Goal: Task Accomplishment & Management: Use online tool/utility

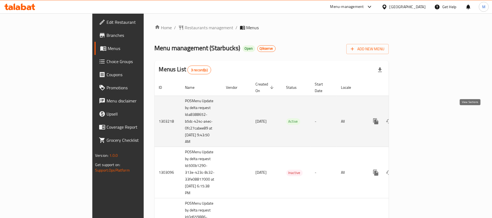
click at [422, 119] on link "enhanced table" at bounding box center [415, 121] width 13 height 13
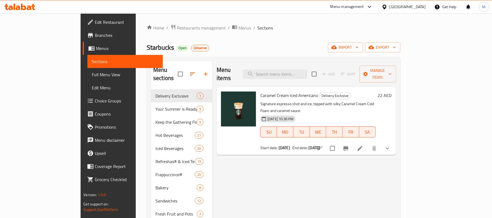
click at [306, 71] on input "search" at bounding box center [275, 74] width 65 height 10
paste input "Pistachio Latte"
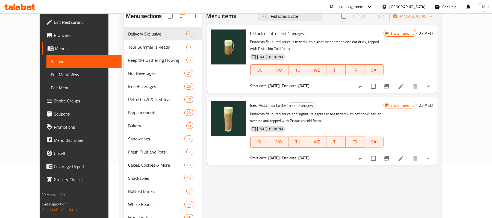
scroll to position [41, 0]
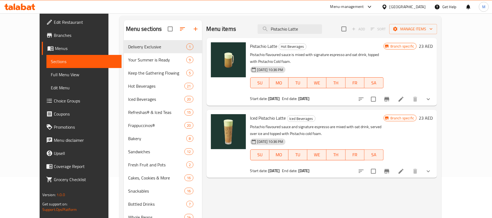
type input "Pistachio Latte"
click at [390, 96] on icon "Branch-specific-item" at bounding box center [387, 99] width 7 height 7
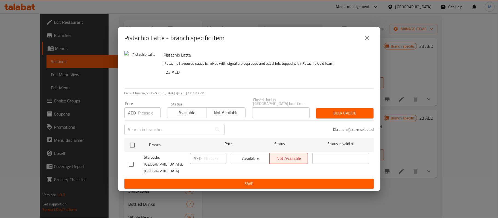
click at [369, 40] on icon "close" at bounding box center [367, 38] width 4 height 4
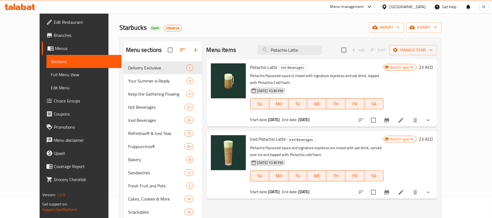
scroll to position [0, 0]
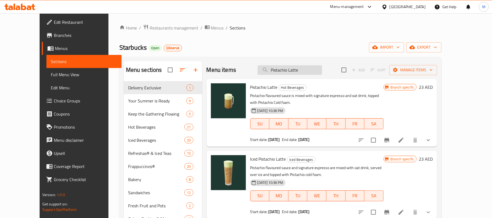
click at [299, 72] on input "Pistachio Latte" at bounding box center [290, 70] width 65 height 10
paste input "Cream Iced Americano"
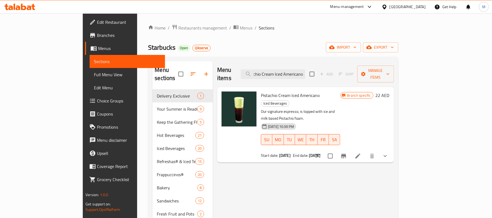
click at [350, 150] on button "Branch-specific-item" at bounding box center [343, 156] width 13 height 13
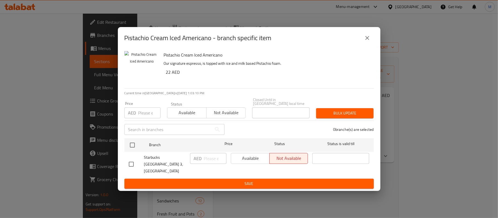
click at [366, 39] on icon "close" at bounding box center [367, 38] width 7 height 7
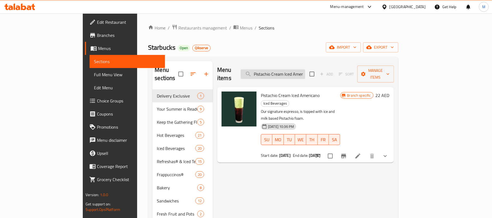
click at [305, 71] on input "Pistachio Cream Iced Americano" at bounding box center [273, 74] width 65 height 10
paste input "Iced Pistachio Latte"
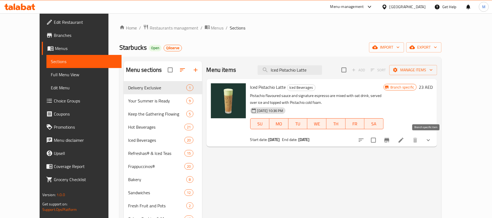
click at [394, 138] on button "Branch-specific-item" at bounding box center [387, 140] width 13 height 13
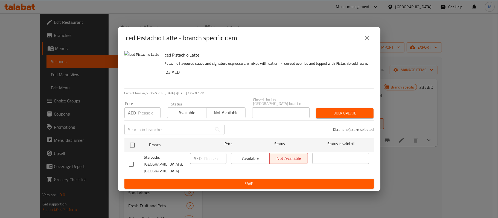
click at [369, 37] on icon "close" at bounding box center [367, 38] width 7 height 7
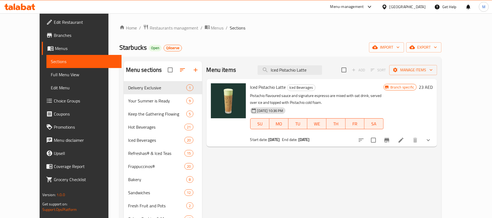
click at [250, 24] on ol "Home / Restaurants management / Menus / Sections" at bounding box center [280, 27] width 323 height 7
click at [287, 68] on input "Iced Pistachio Latte" at bounding box center [290, 70] width 65 height 10
paste input "Pistachio Crème Frappuccino"
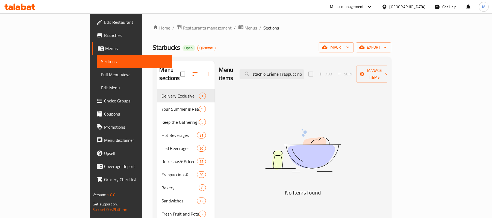
scroll to position [0, 4]
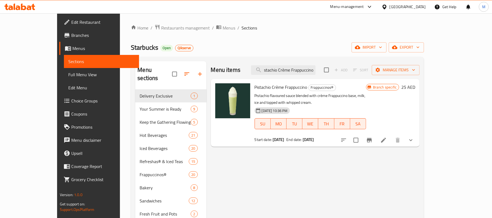
type input "Pistachio Crème Frappuccino"
click at [376, 136] on button "Branch-specific-item" at bounding box center [369, 140] width 13 height 13
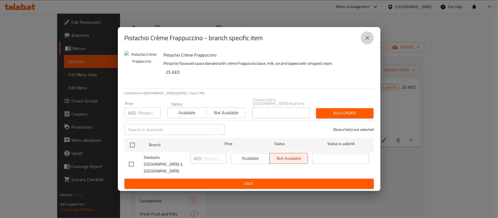
click at [367, 40] on icon "close" at bounding box center [367, 38] width 7 height 7
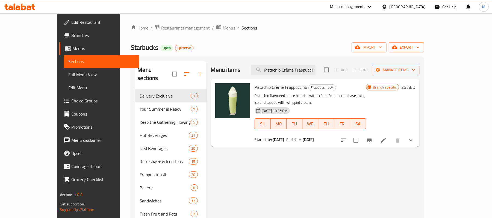
click at [32, 10] on div at bounding box center [20, 6] width 40 height 11
click at [25, 4] on icon at bounding box center [19, 7] width 31 height 7
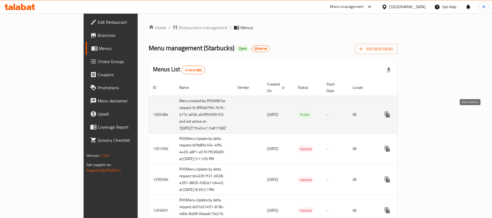
click at [430, 117] on icon "enhanced table" at bounding box center [427, 114] width 7 height 7
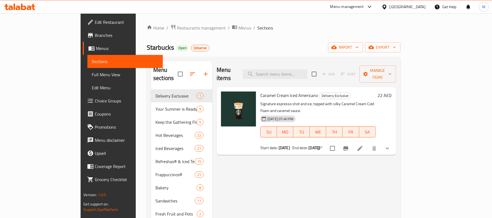
click at [95, 34] on span "Branches" at bounding box center [127, 35] width 64 height 7
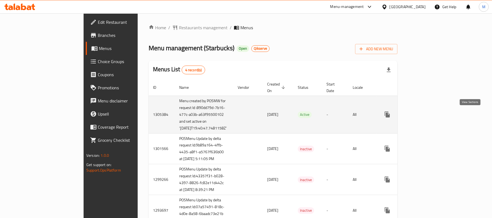
click at [430, 113] on icon "enhanced table" at bounding box center [427, 114] width 7 height 7
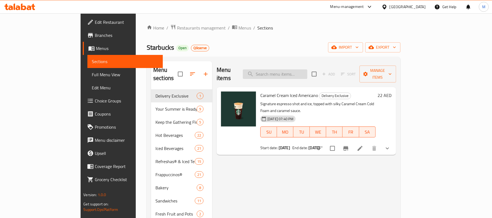
click at [308, 73] on input "search" at bounding box center [275, 74] width 65 height 10
paste input "Pistachio Crème Frappuccino"
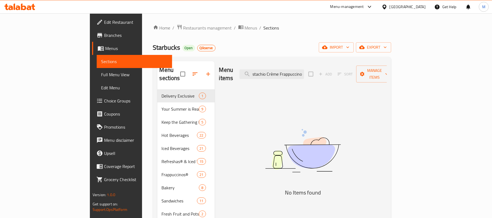
scroll to position [0, 4]
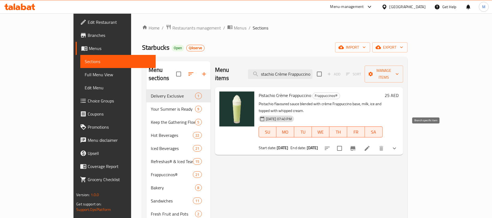
type input "Pistachio Crème Frappuccino"
click at [360, 142] on button "Branch-specific-item" at bounding box center [353, 148] width 13 height 13
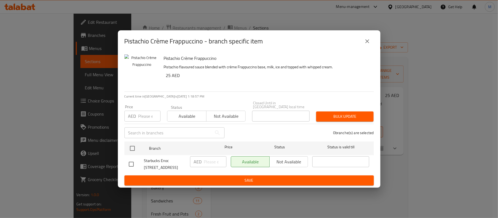
click at [365, 38] on icon "close" at bounding box center [367, 41] width 7 height 7
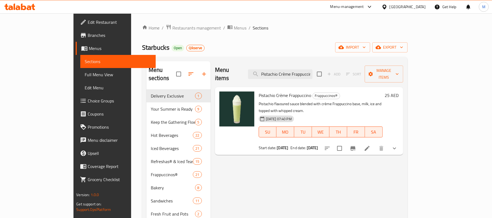
click at [267, 91] on span "Pistachio Crème Frappuccino" at bounding box center [285, 95] width 53 height 8
copy h6 "Pistachio Crème Frappuccino"
click at [173, 30] on span "Restaurants management" at bounding box center [197, 28] width 49 height 7
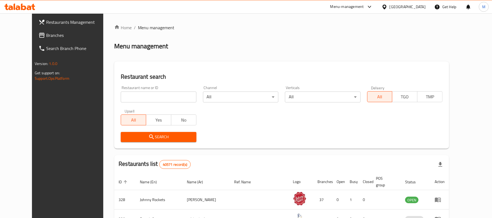
click at [32, 34] on div "Restaurants Management Branches Search Branch Phone Version: 1.0.0 Get support …" at bounding box center [246, 198] width 428 height 370
click at [46, 34] on span "Branches" at bounding box center [78, 35] width 64 height 7
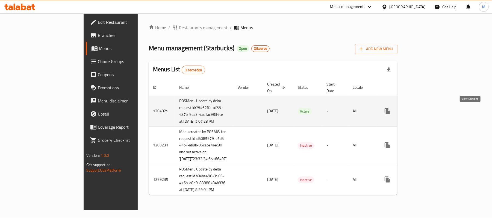
click at [430, 110] on icon "enhanced table" at bounding box center [427, 111] width 7 height 7
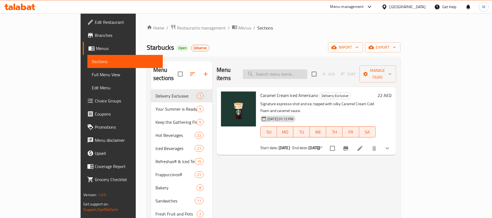
click at [292, 69] on input "search" at bounding box center [275, 74] width 65 height 10
paste input "Pistachio Latte"
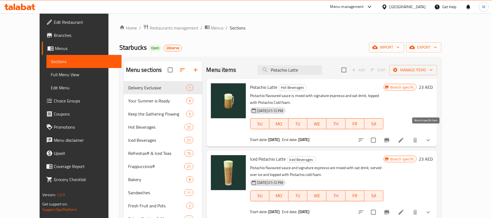
click at [390, 137] on icon "Branch-specific-item" at bounding box center [387, 140] width 7 height 7
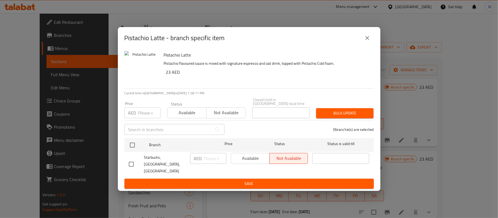
click at [370, 37] on icon "close" at bounding box center [367, 38] width 7 height 7
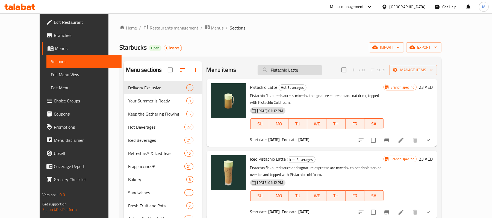
click at [305, 67] on input "Pistachio Latte" at bounding box center [290, 70] width 65 height 10
paste input "Cream Iced Americano"
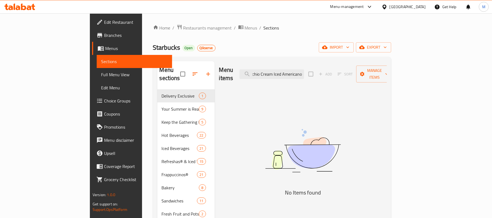
scroll to position [0, 10]
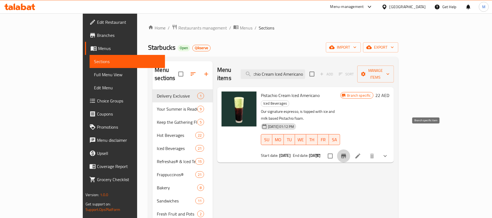
click at [350, 150] on button "Branch-specific-item" at bounding box center [343, 156] width 13 height 13
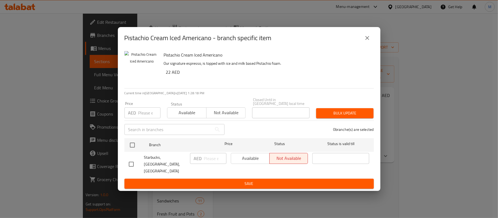
click at [367, 36] on icon "close" at bounding box center [367, 38] width 7 height 7
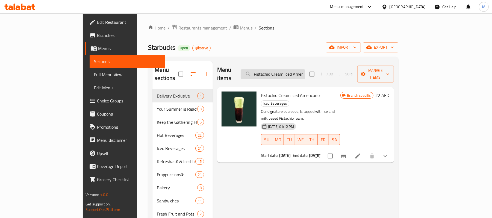
click at [305, 70] on input "Pistachio Cream Iced Americano" at bounding box center [273, 74] width 65 height 10
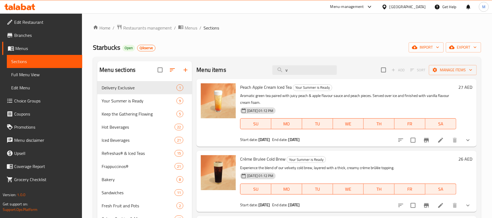
paste input "Iced Pistachio Latte"
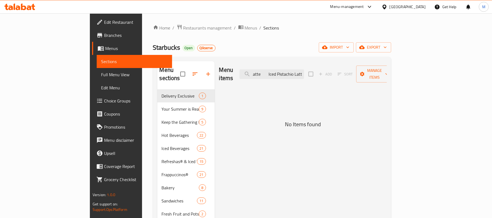
paste input "search"
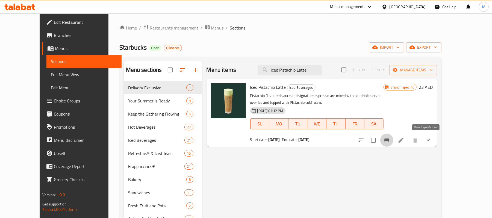
click at [390, 140] on icon "Branch-specific-item" at bounding box center [387, 140] width 7 height 7
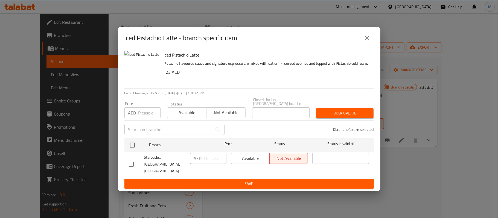
click at [367, 36] on icon "close" at bounding box center [367, 38] width 7 height 7
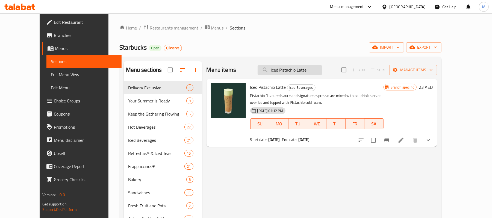
click at [304, 70] on input "Iced Pistachio Latte" at bounding box center [290, 70] width 65 height 10
paste input "Pistachio Crème Frappuccino"
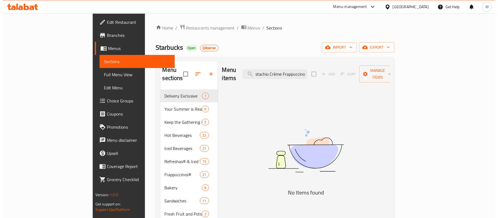
scroll to position [0, 4]
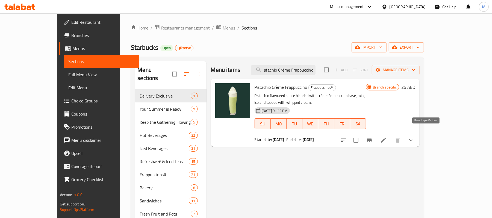
type input "Pistachio Crème Frappuccino"
click at [373, 137] on icon "Branch-specific-item" at bounding box center [369, 140] width 7 height 7
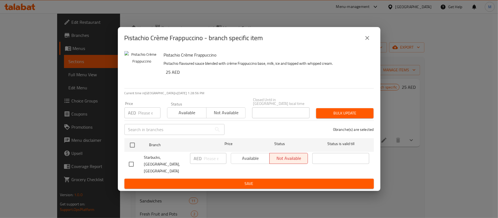
click at [364, 36] on icon "close" at bounding box center [367, 38] width 7 height 7
